Goal: Transaction & Acquisition: Purchase product/service

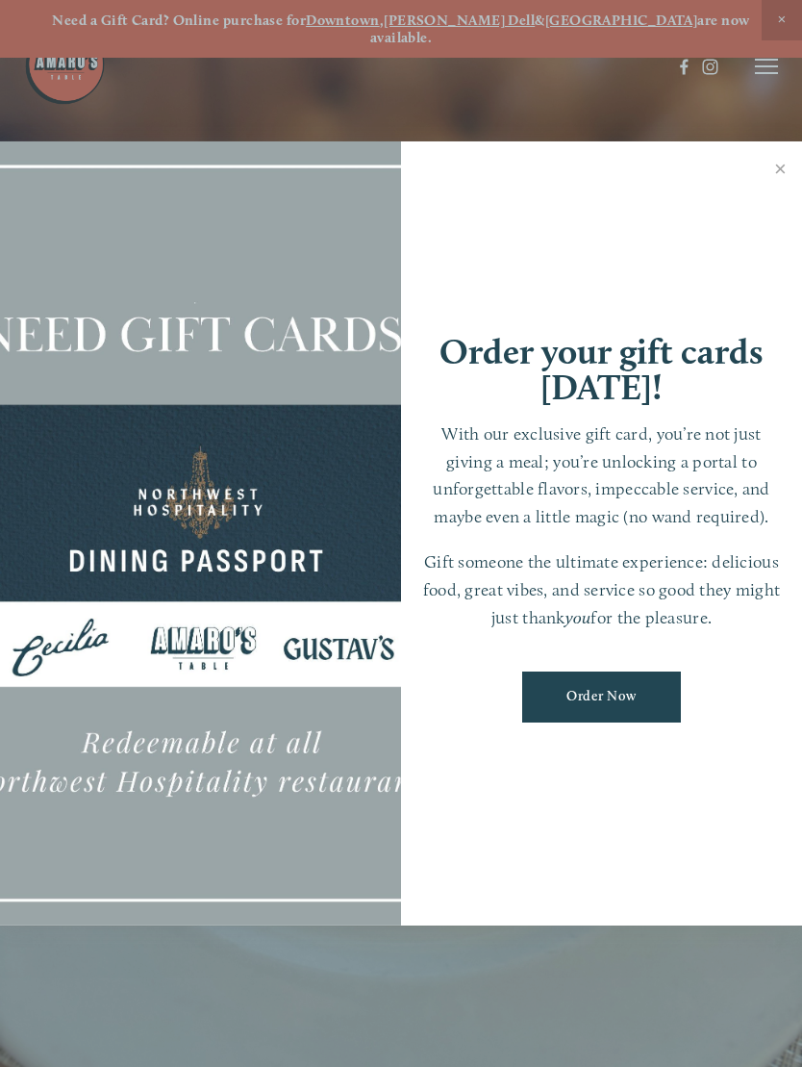
click at [775, 177] on link "Close" at bounding box center [781, 171] width 38 height 54
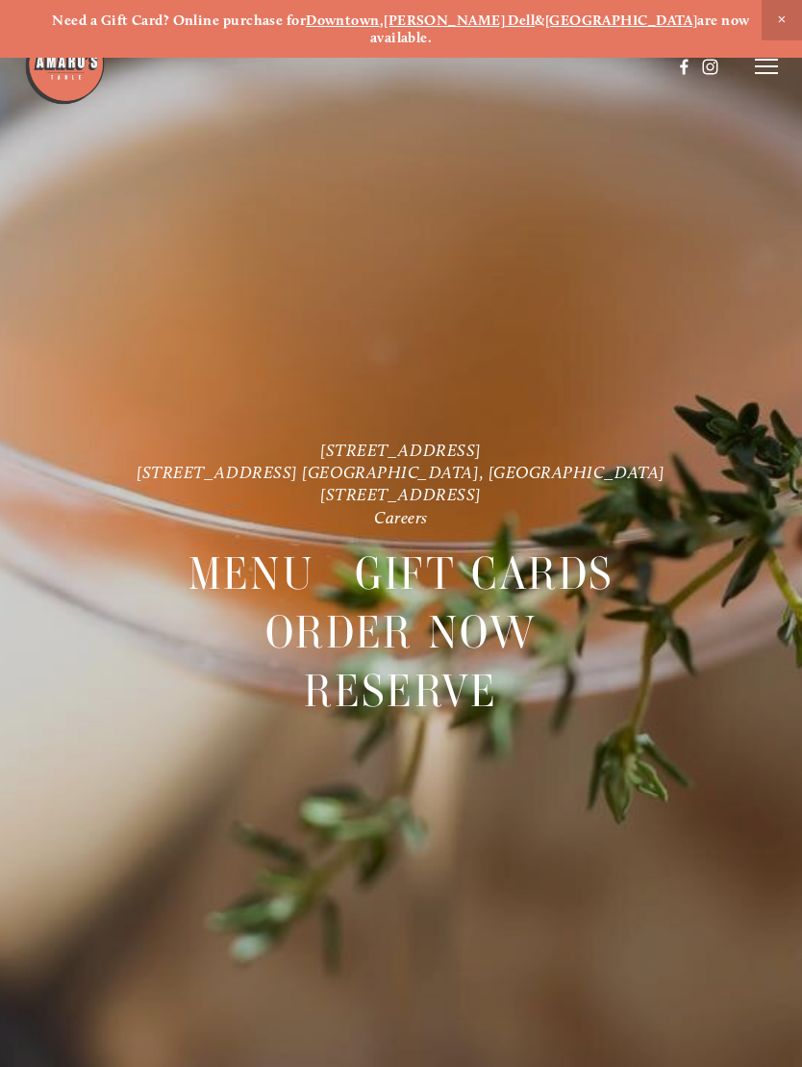
click at [758, 70] on icon at bounding box center [766, 66] width 23 height 17
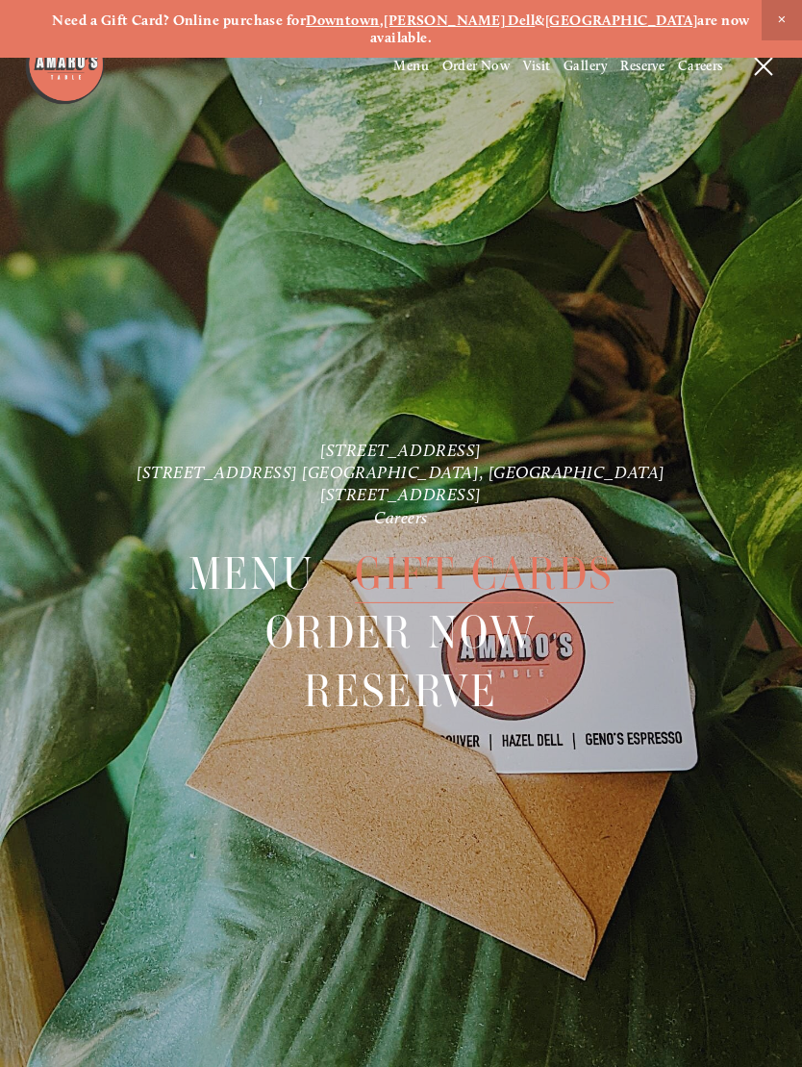
click at [473, 73] on span "Order Now" at bounding box center [476, 66] width 68 height 16
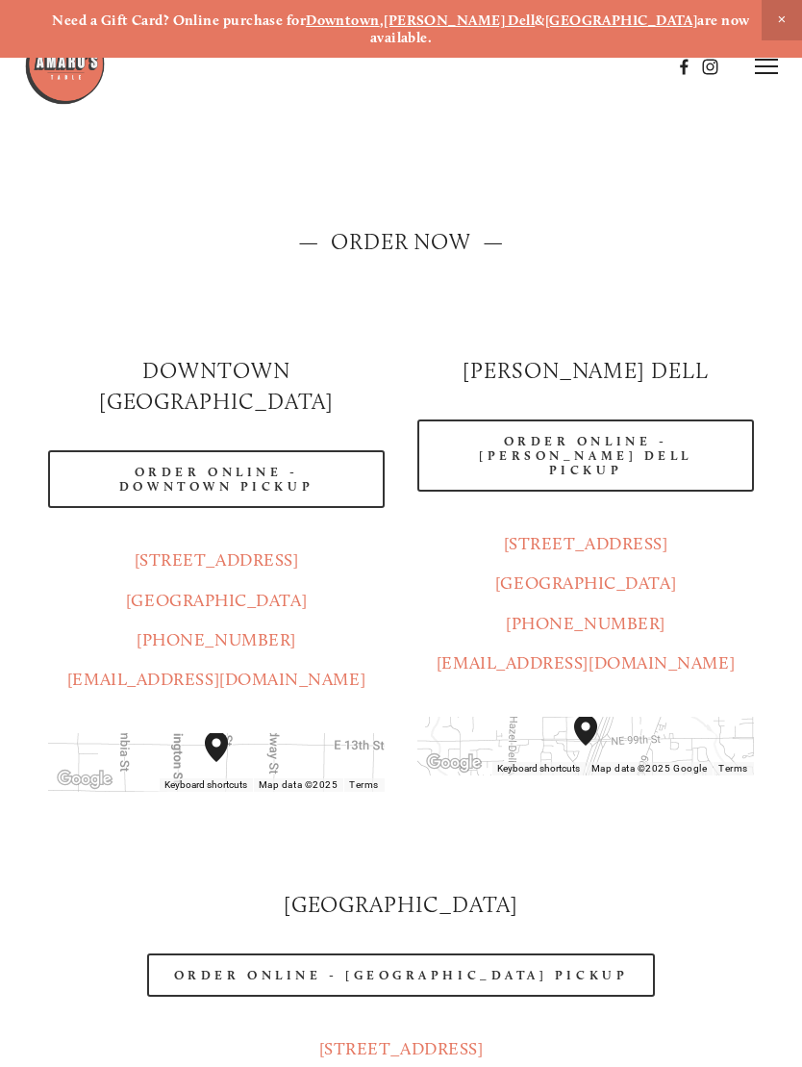
click at [672, 419] on link "Order Online - Hazel Dell Pickup" at bounding box center [585, 455] width 337 height 72
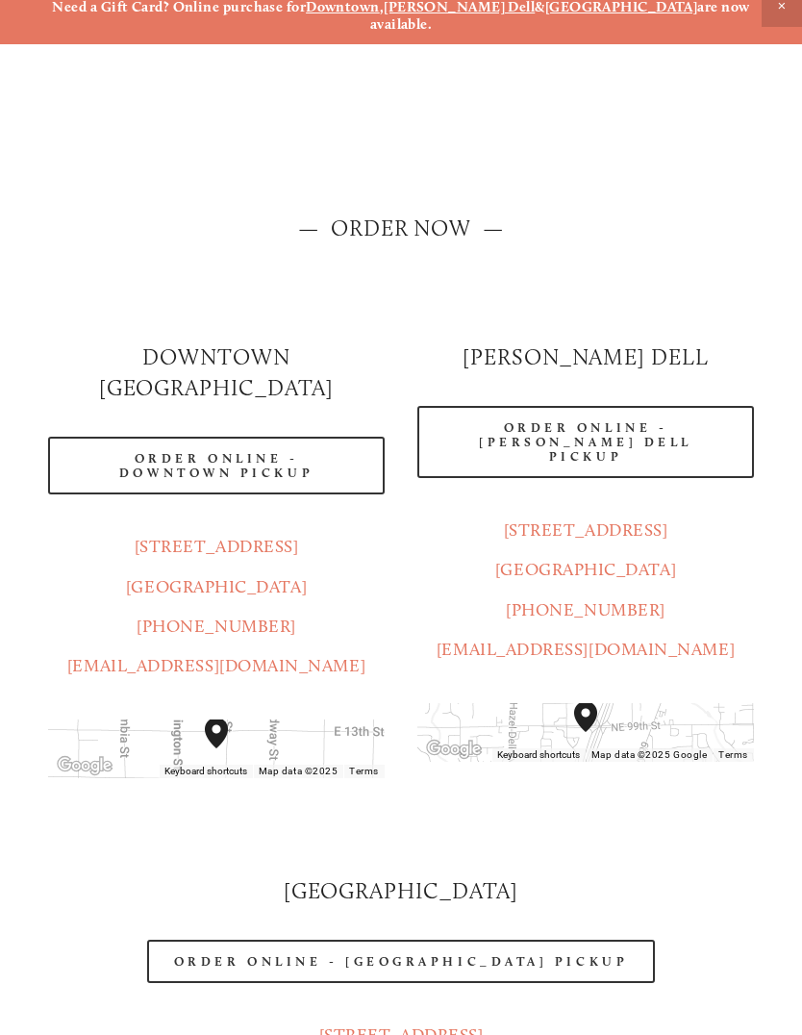
scroll to position [26, 0]
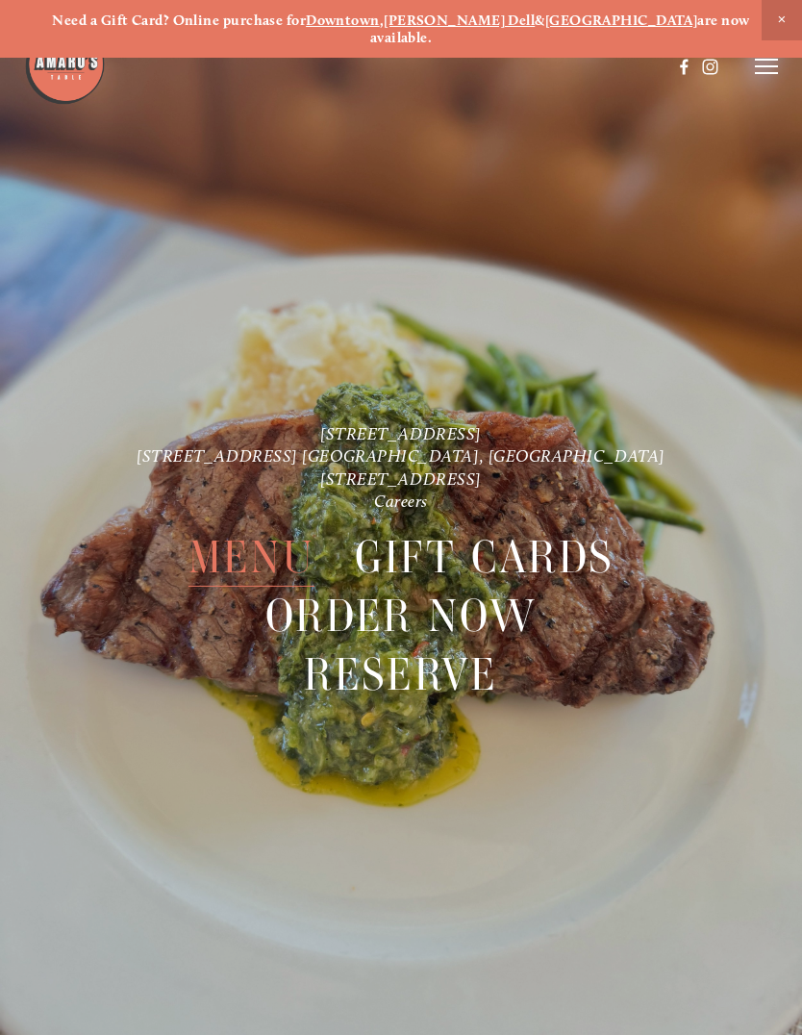
click at [270, 538] on span "Menu" at bounding box center [251, 557] width 126 height 59
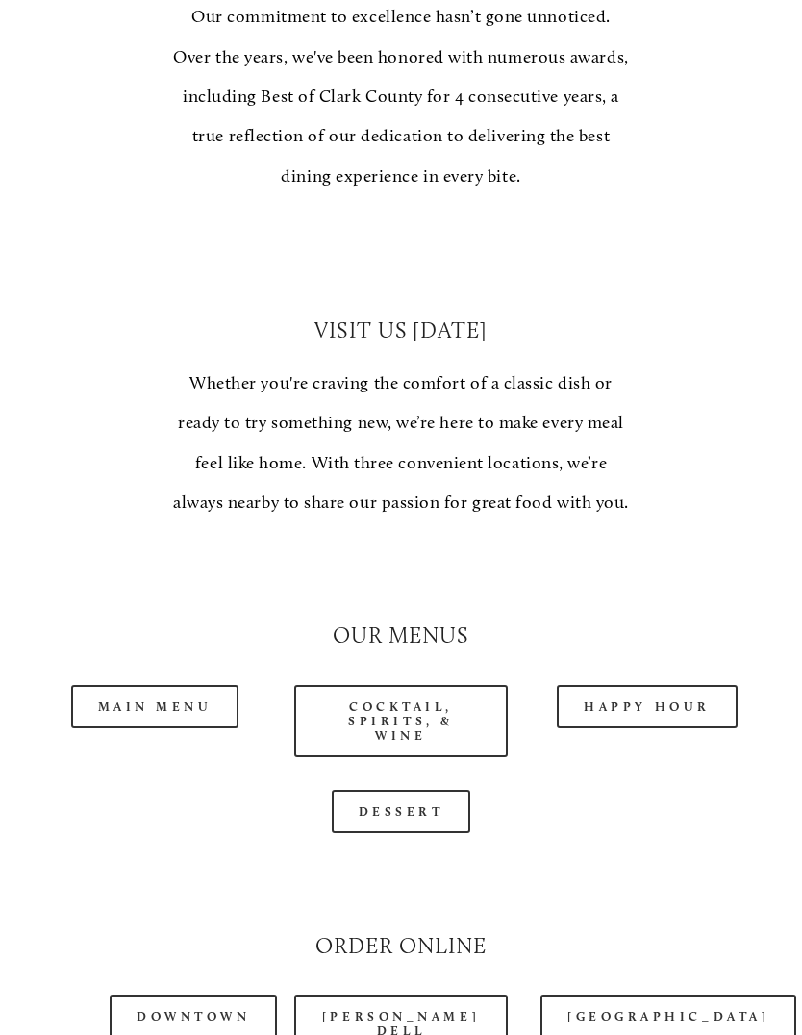
scroll to position [1210, 0]
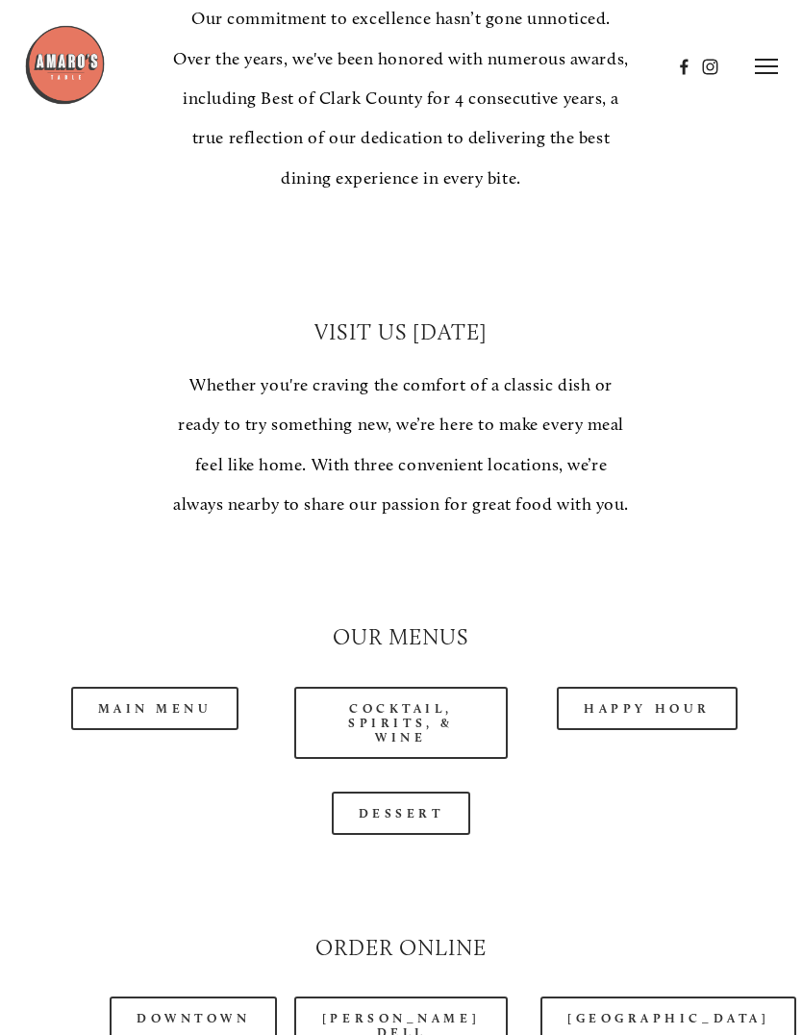
click at [215, 687] on link "Main Menu" at bounding box center [155, 708] width 168 height 43
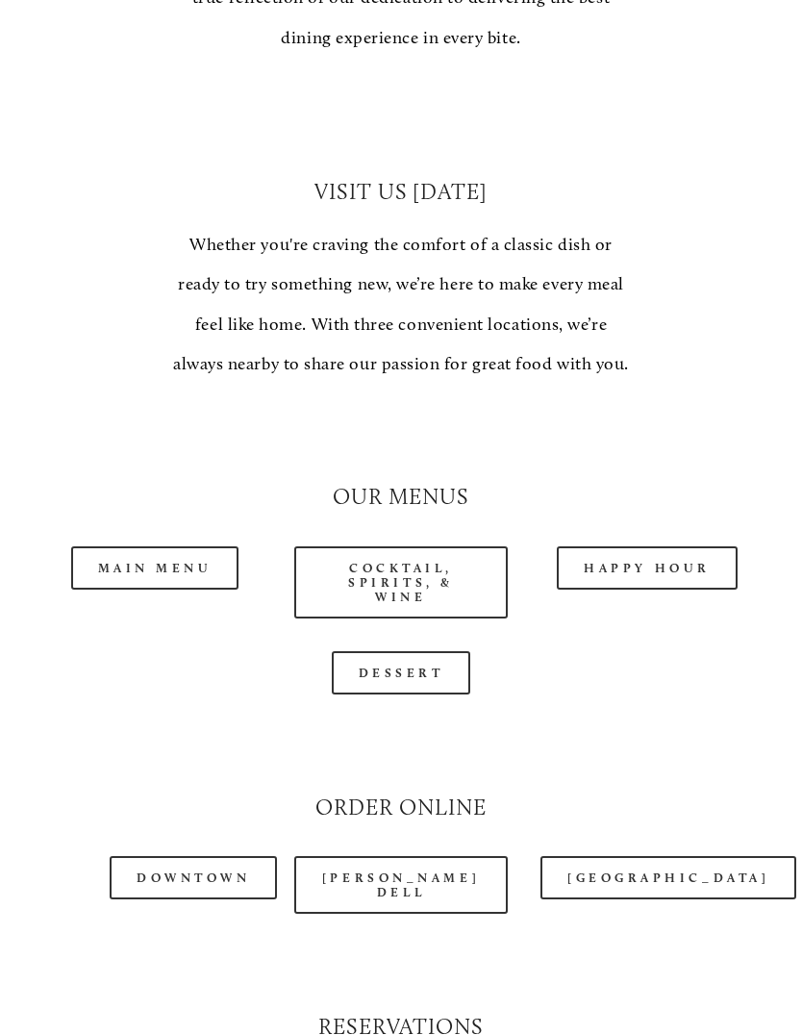
scroll to position [1350, 0]
click at [206, 546] on link "Main Menu" at bounding box center [155, 567] width 168 height 43
